Goal: Find specific page/section: Find specific page/section

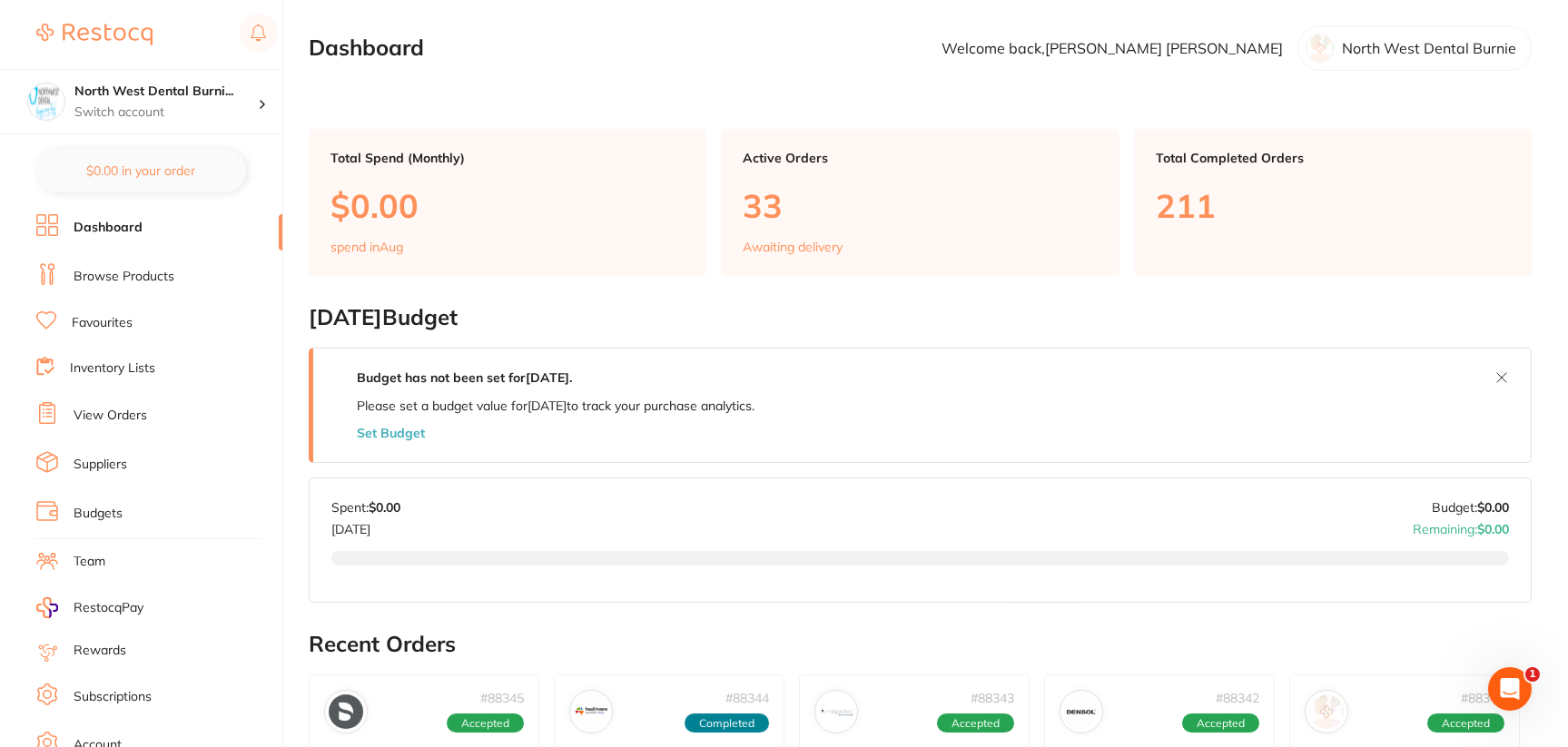
click at [145, 270] on link "Browse Products" at bounding box center [124, 277] width 101 height 18
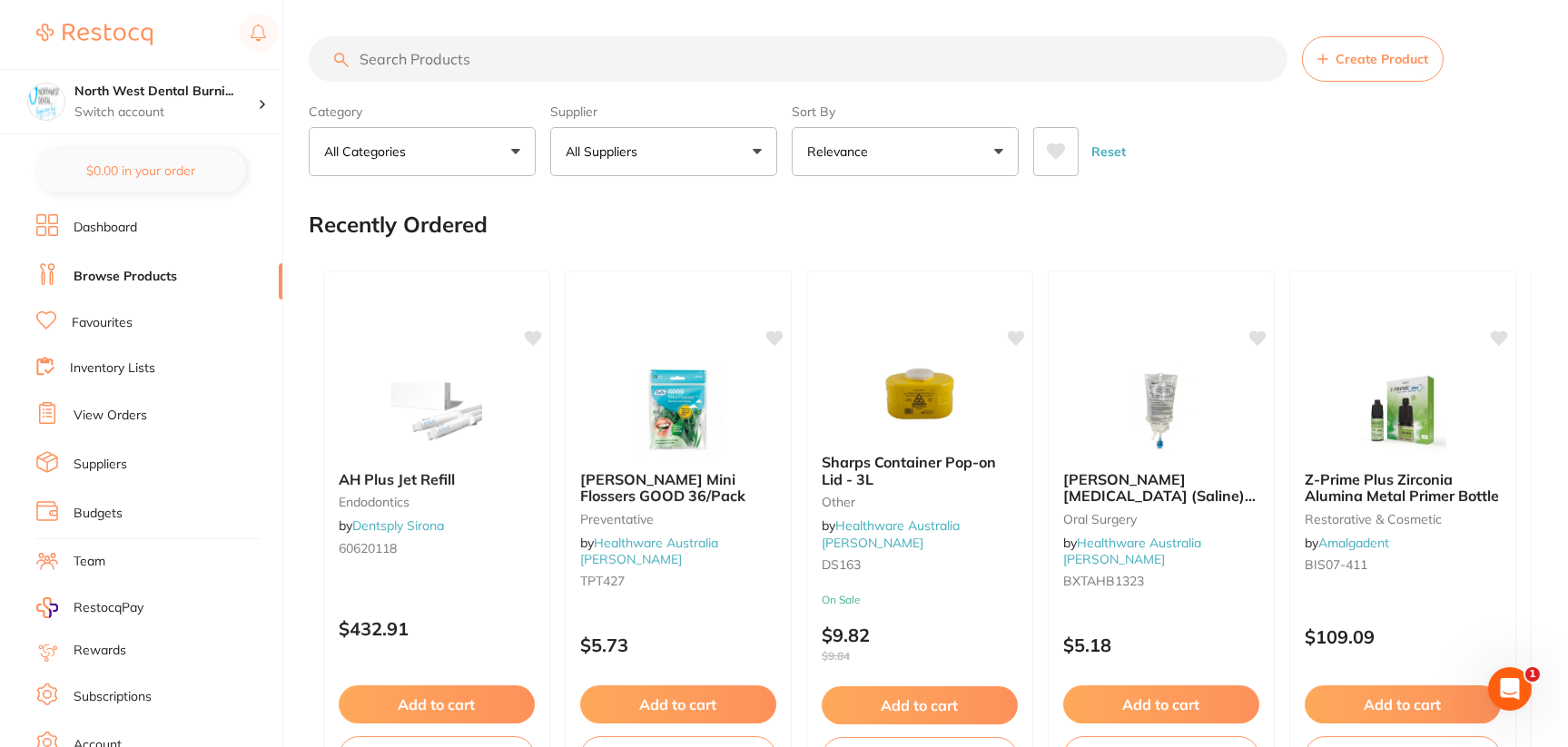
click at [464, 60] on input "search" at bounding box center [798, 59] width 979 height 46
paste input "COM-SURG TIP"
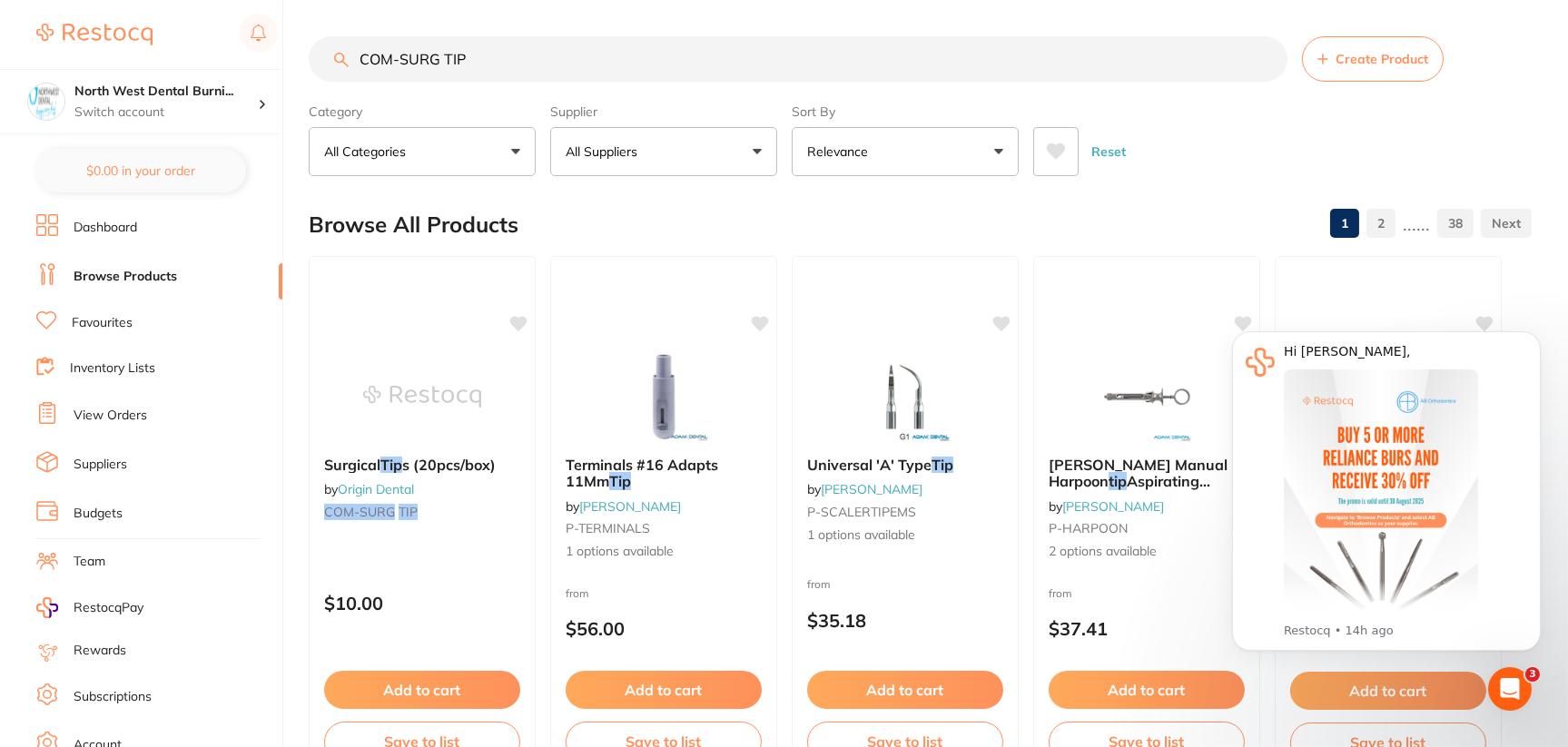
type input "COM-SURG TIP"
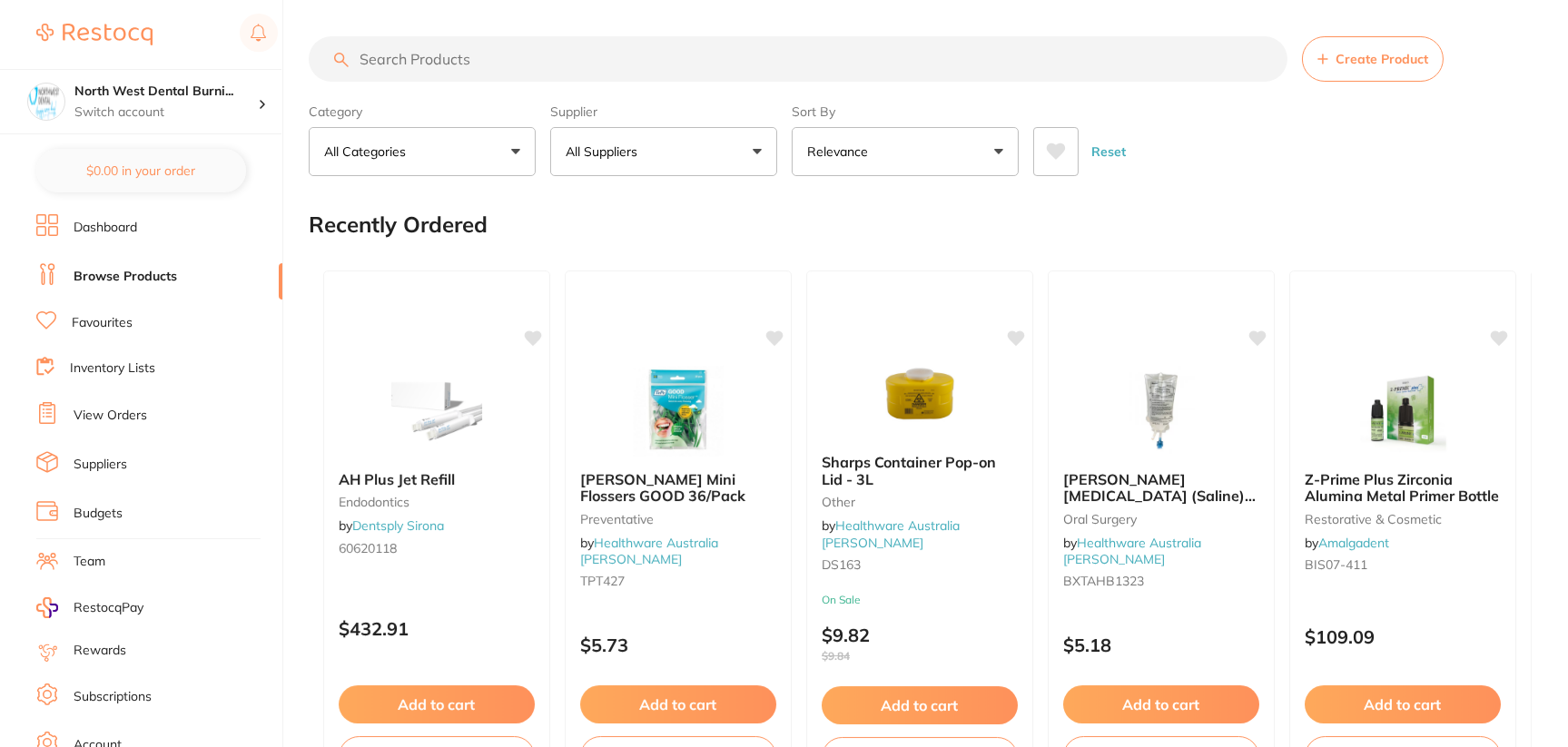
click at [568, 64] on input "search" at bounding box center [798, 59] width 979 height 46
paste input "COM-SURG TIP"
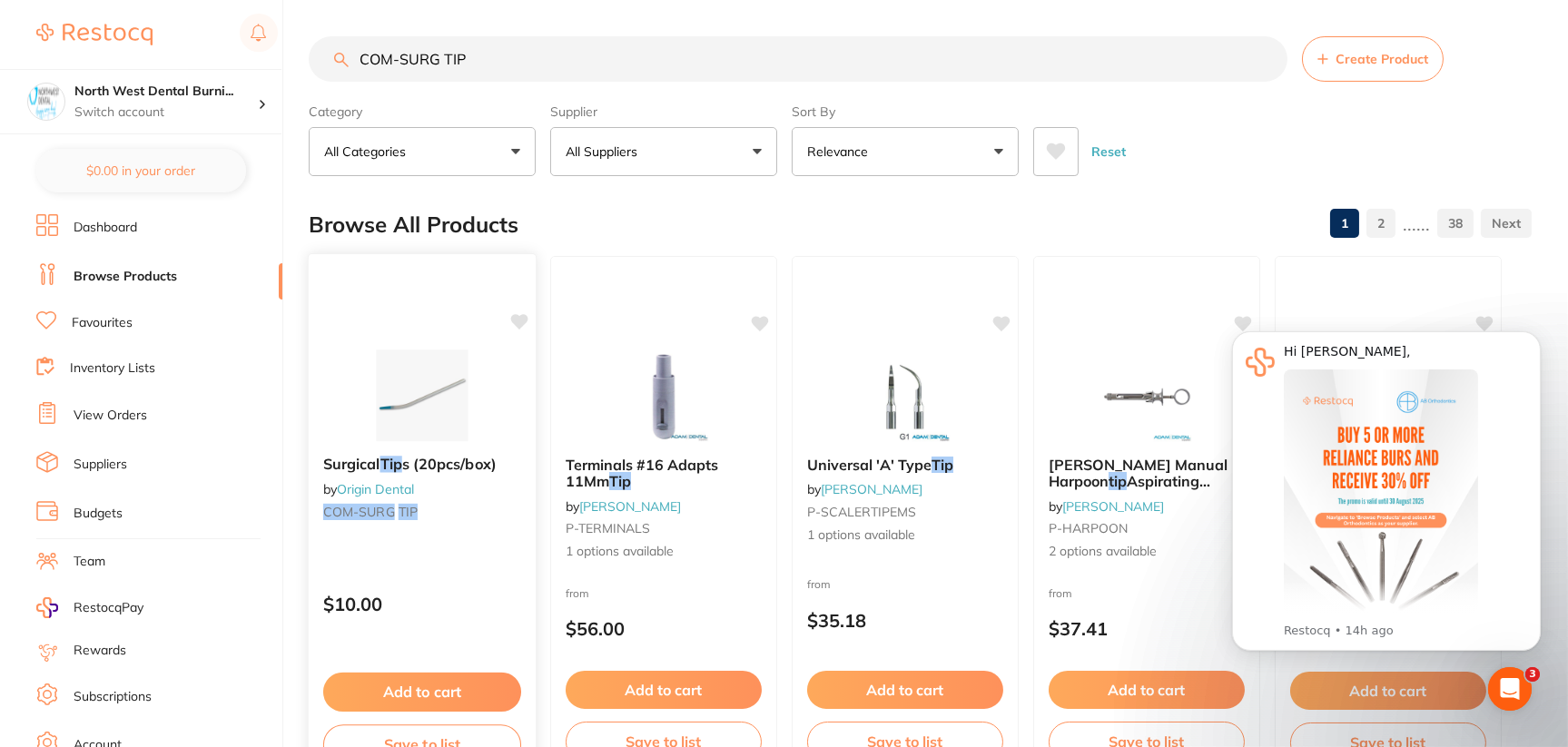
type input "COM-SURG TIP"
click at [389, 388] on img at bounding box center [423, 396] width 118 height 91
